Goal: Task Accomplishment & Management: Manage account settings

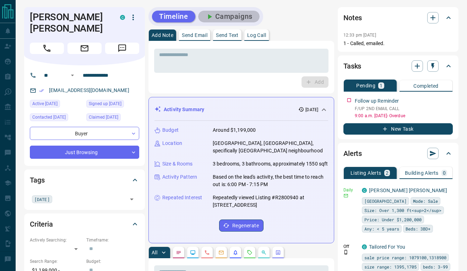
click at [227, 21] on button "Campaigns" at bounding box center [228, 17] width 61 height 12
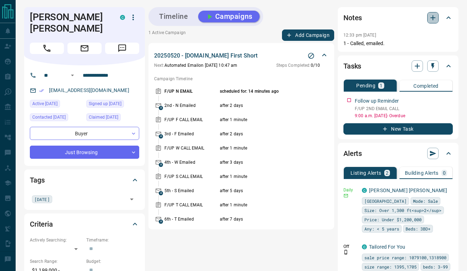
click at [430, 19] on icon "button" at bounding box center [432, 17] width 9 height 9
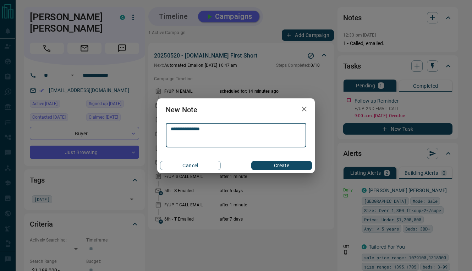
type textarea "**********"
click at [278, 162] on button "Create" at bounding box center [281, 165] width 61 height 9
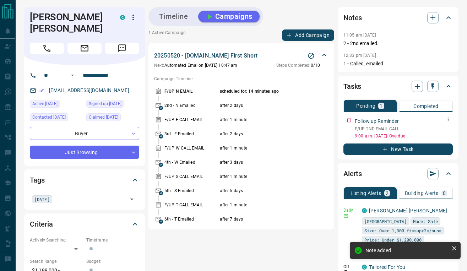
click at [449, 121] on icon "button" at bounding box center [448, 119] width 6 height 6
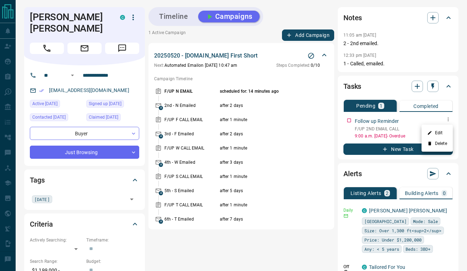
drag, startPoint x: 438, startPoint y: 133, endPoint x: 397, endPoint y: 118, distance: 43.9
click at [397, 118] on div "Edit Delete" at bounding box center [233, 135] width 467 height 271
click at [397, 118] on div at bounding box center [233, 135] width 467 height 271
click at [449, 121] on icon "button" at bounding box center [448, 119] width 6 height 6
click at [444, 132] on li "Edit" at bounding box center [436, 132] width 31 height 11
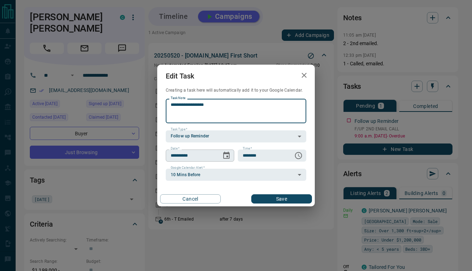
click at [226, 156] on icon "Choose date, selected date is Sep 15, 2025" at bounding box center [226, 155] width 6 height 7
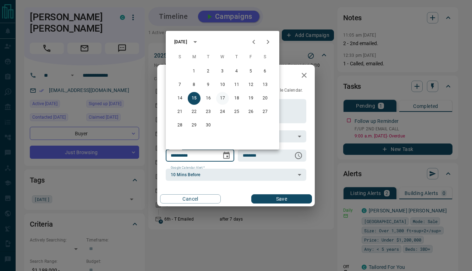
drag, startPoint x: 222, startPoint y: 99, endPoint x: 231, endPoint y: 111, distance: 14.7
click at [223, 99] on button "17" at bounding box center [222, 98] width 13 height 13
type input "**********"
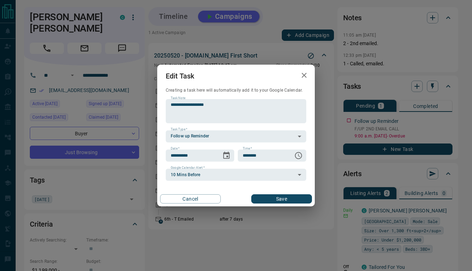
click at [276, 194] on div "Cancel Save" at bounding box center [236, 198] width 158 height 15
click at [275, 202] on button "Save" at bounding box center [281, 198] width 61 height 9
